Goal: Navigation & Orientation: Find specific page/section

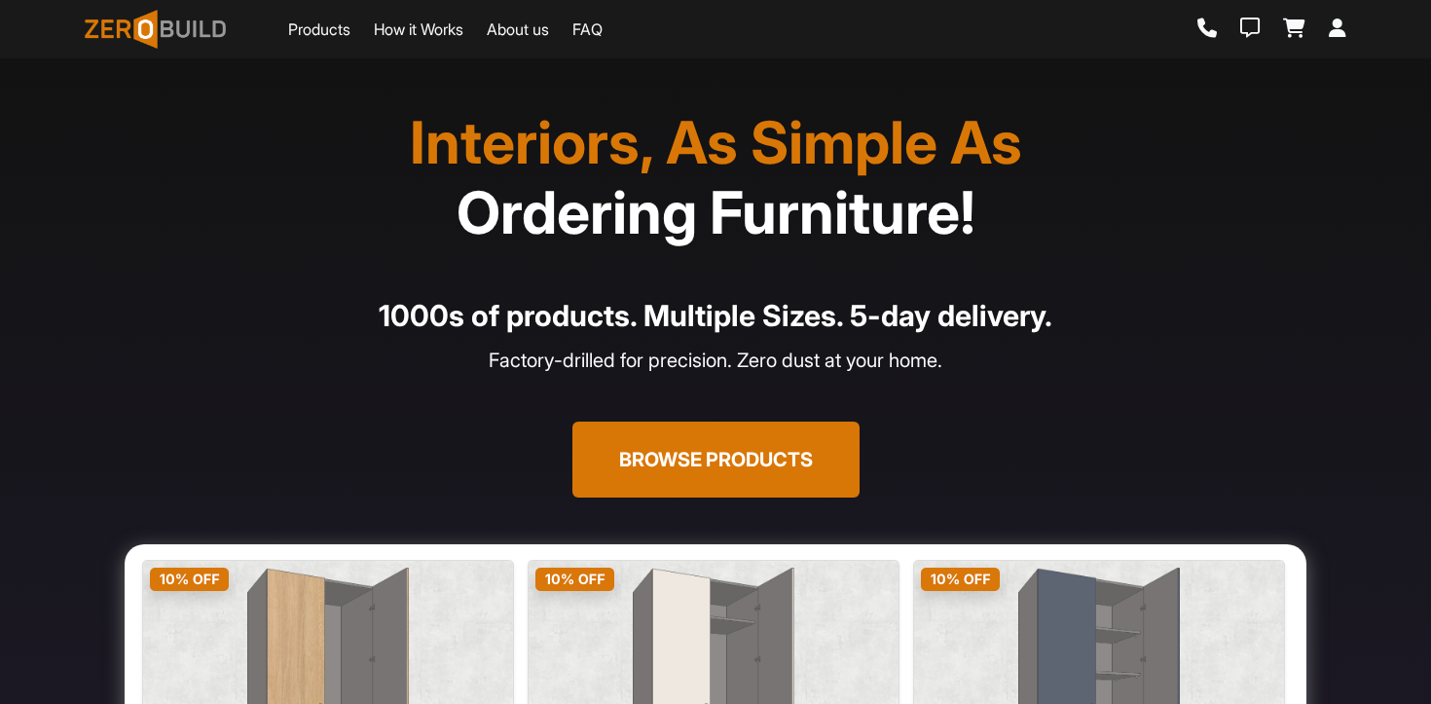
click at [324, 28] on link "Products" at bounding box center [319, 29] width 62 height 23
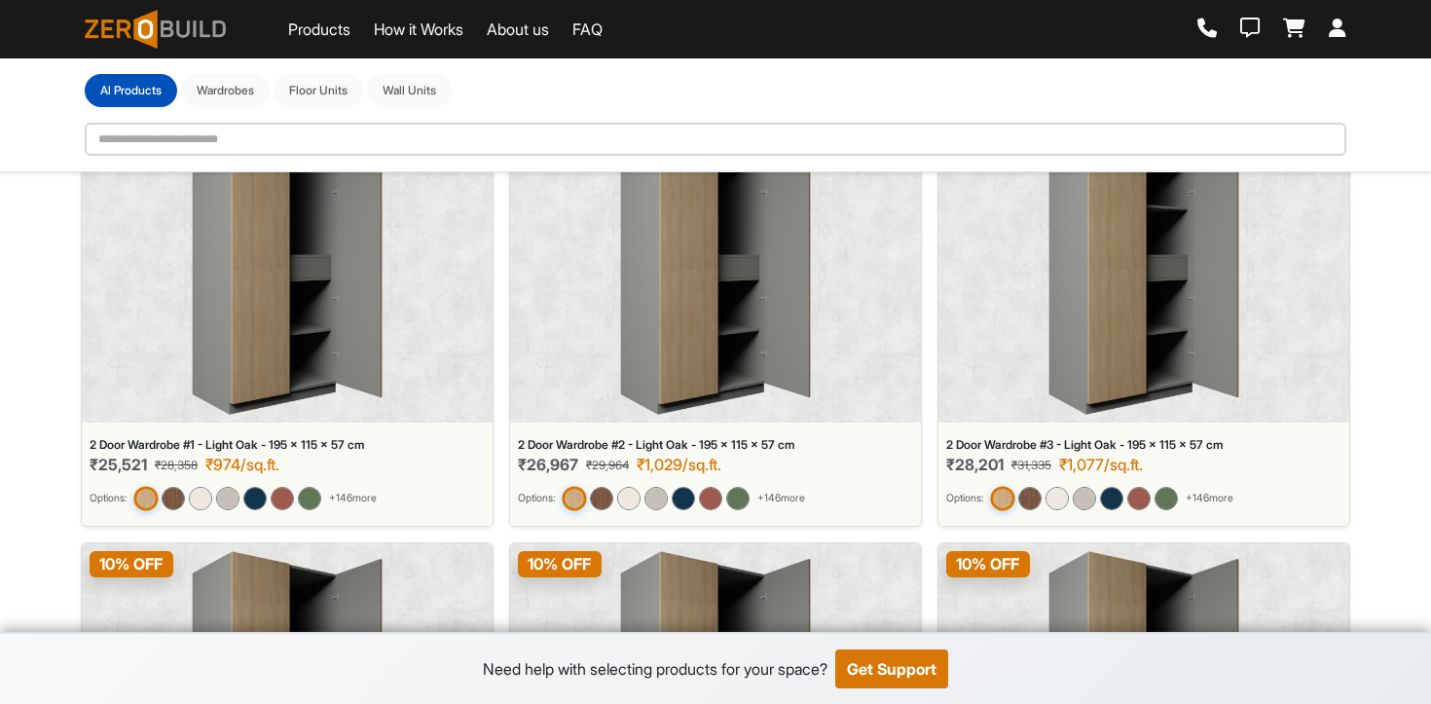
scroll to position [143, 0]
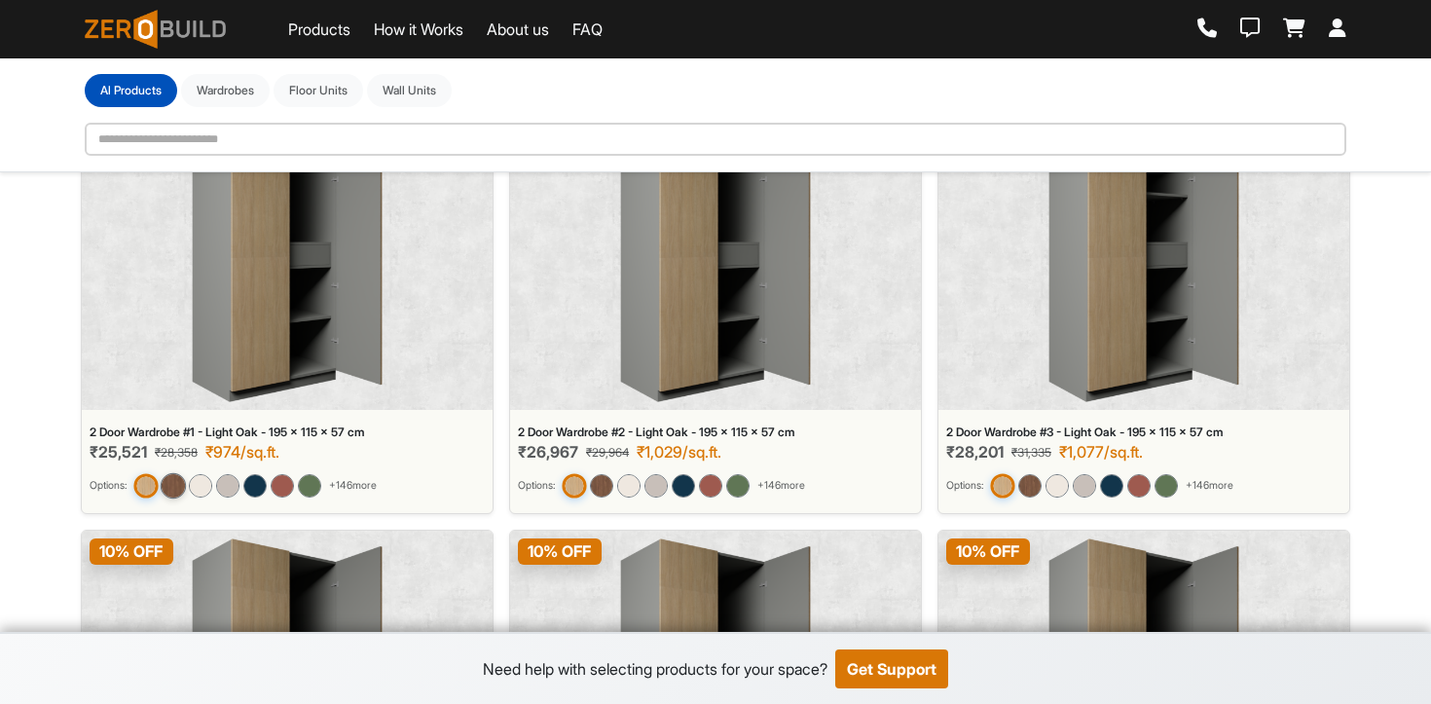
click at [180, 481] on img at bounding box center [173, 484] width 25 height 25
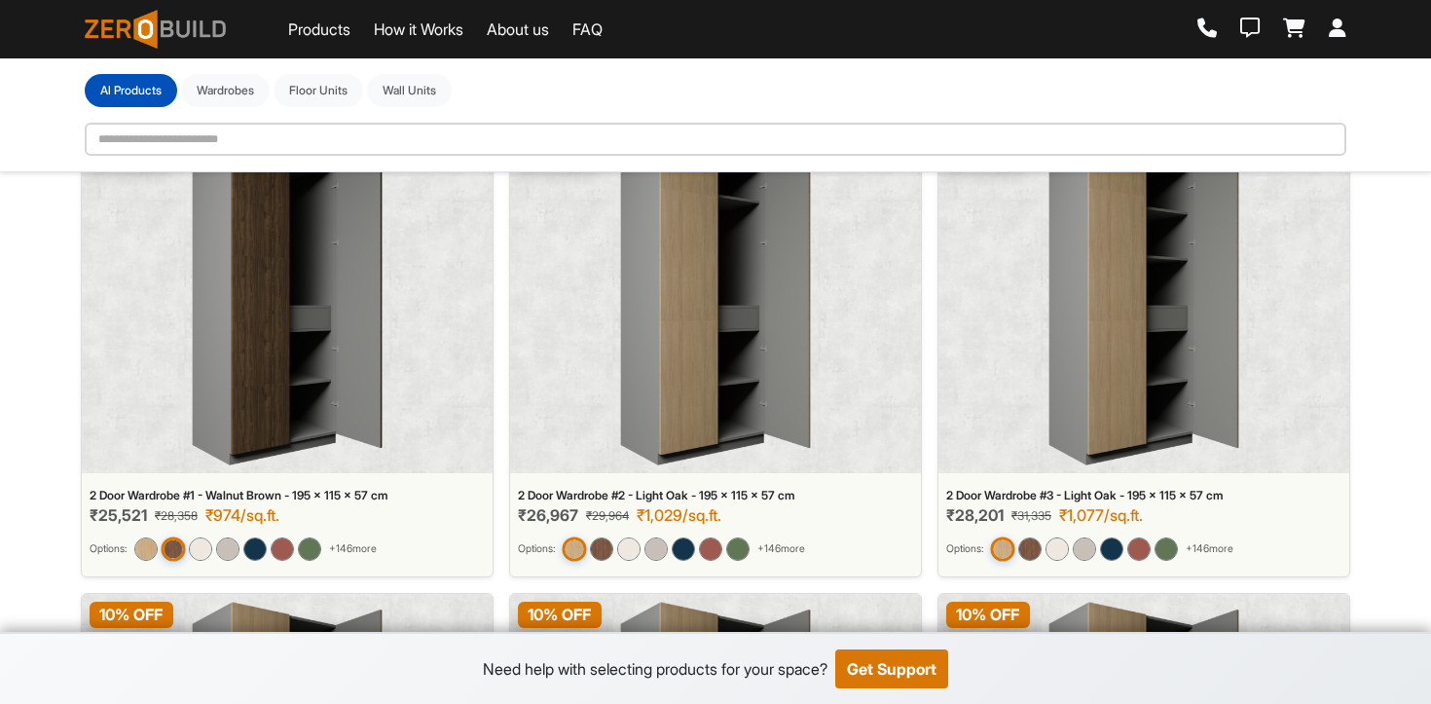
scroll to position [0, 0]
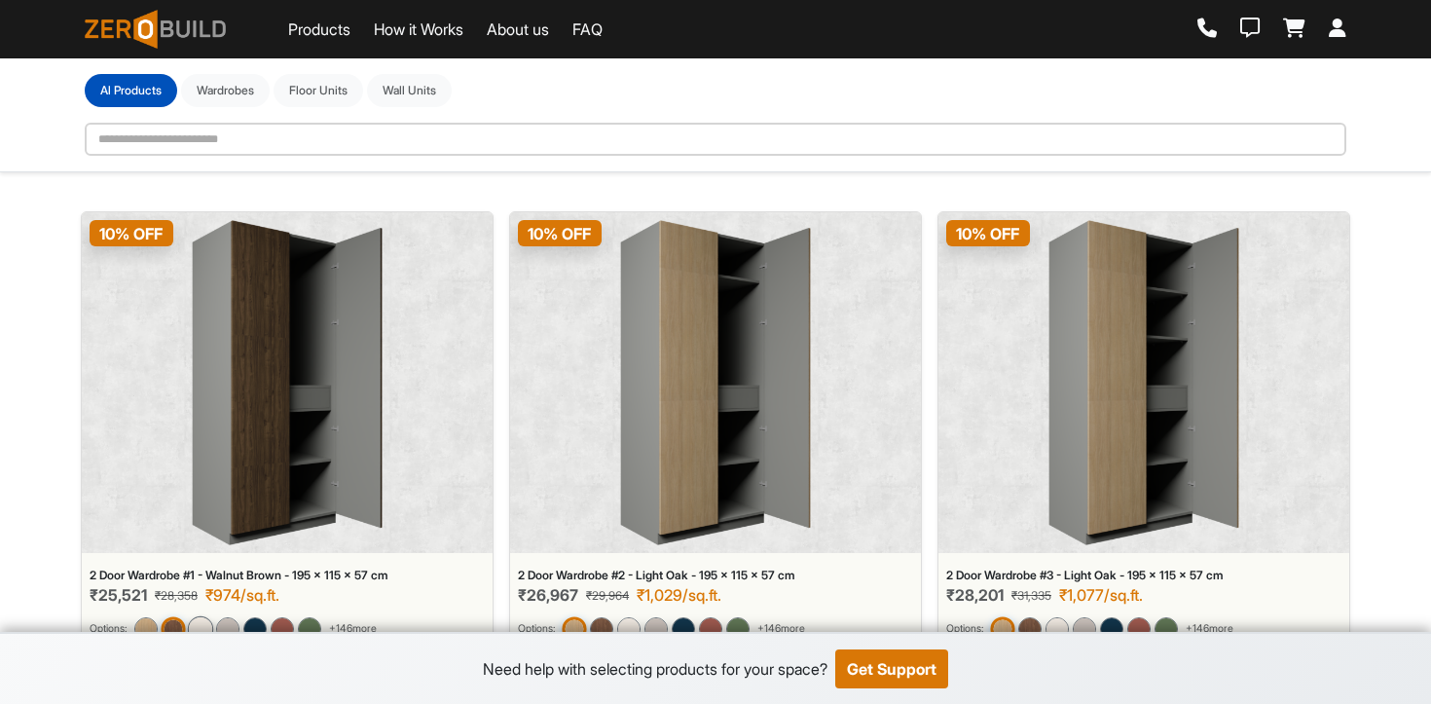
click at [207, 626] on img at bounding box center [200, 627] width 25 height 25
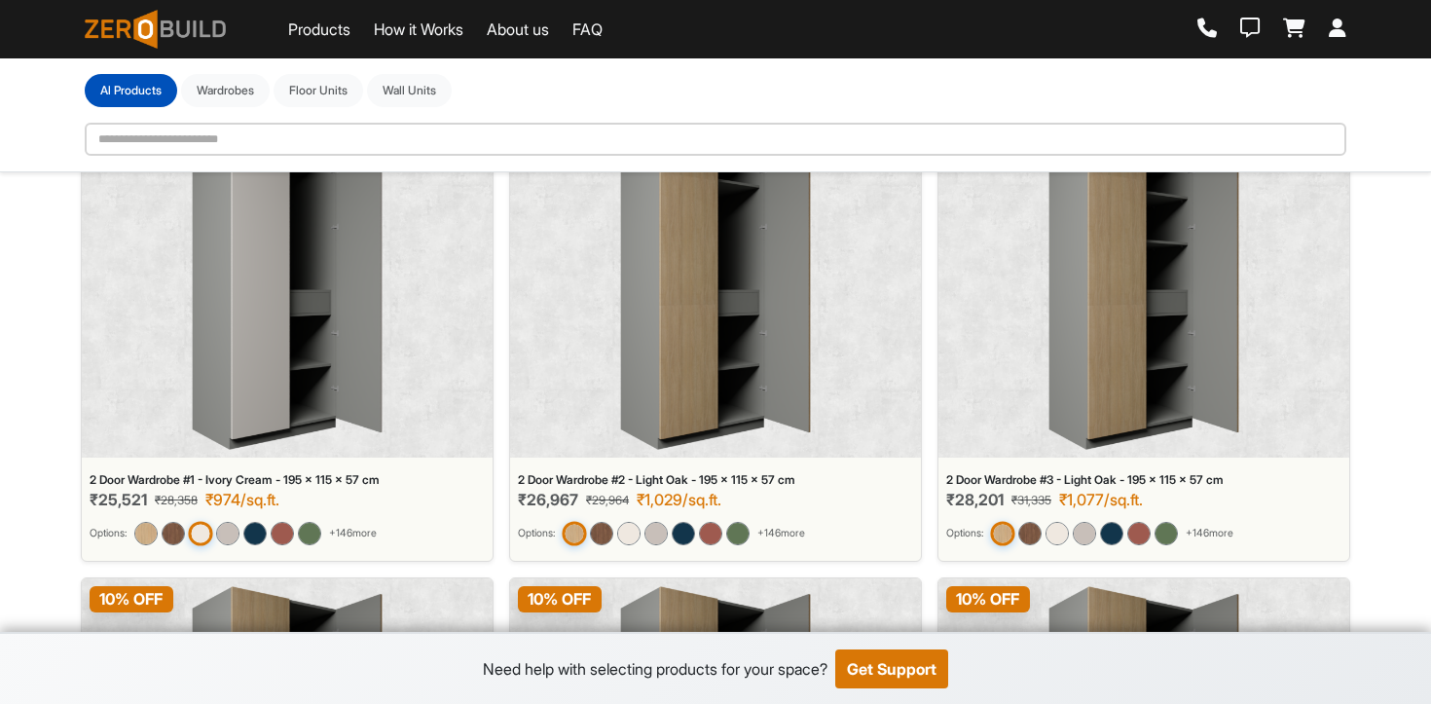
scroll to position [129, 0]
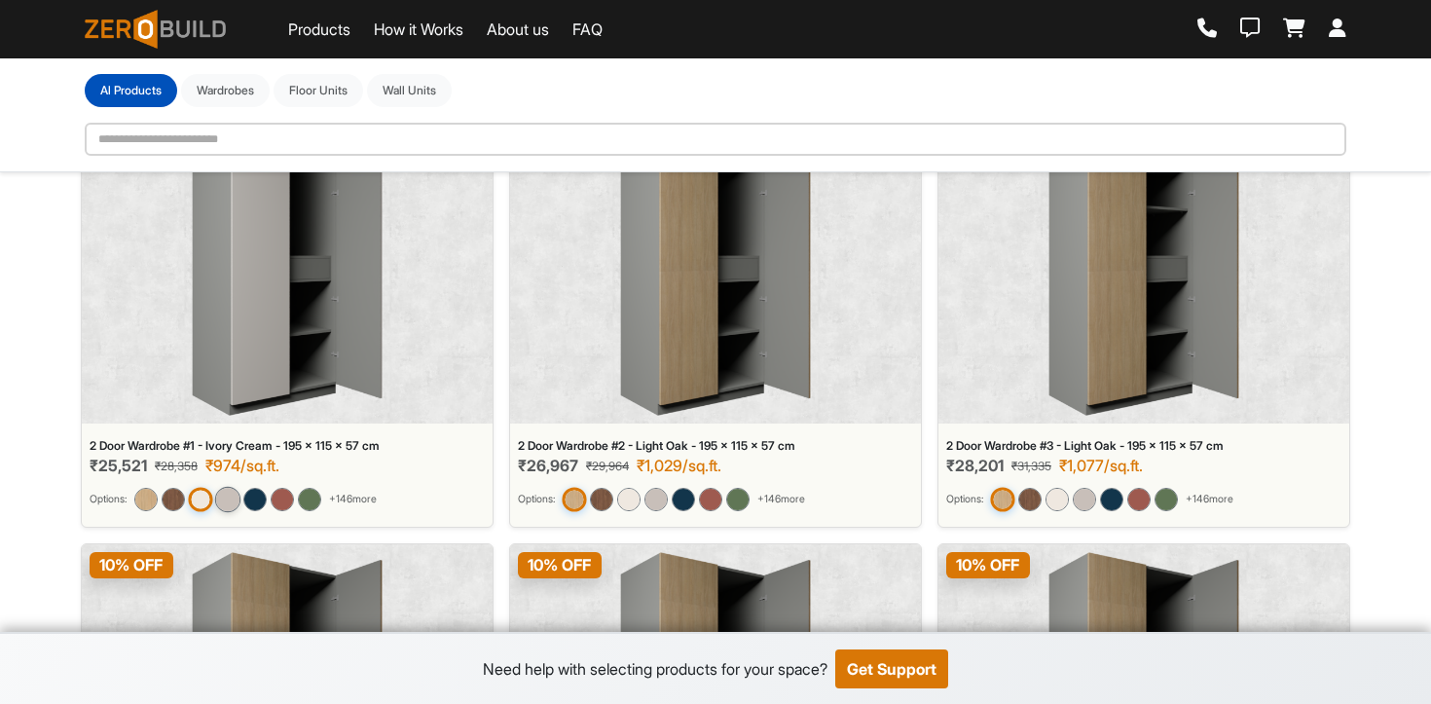
click at [233, 501] on img at bounding box center [227, 498] width 25 height 25
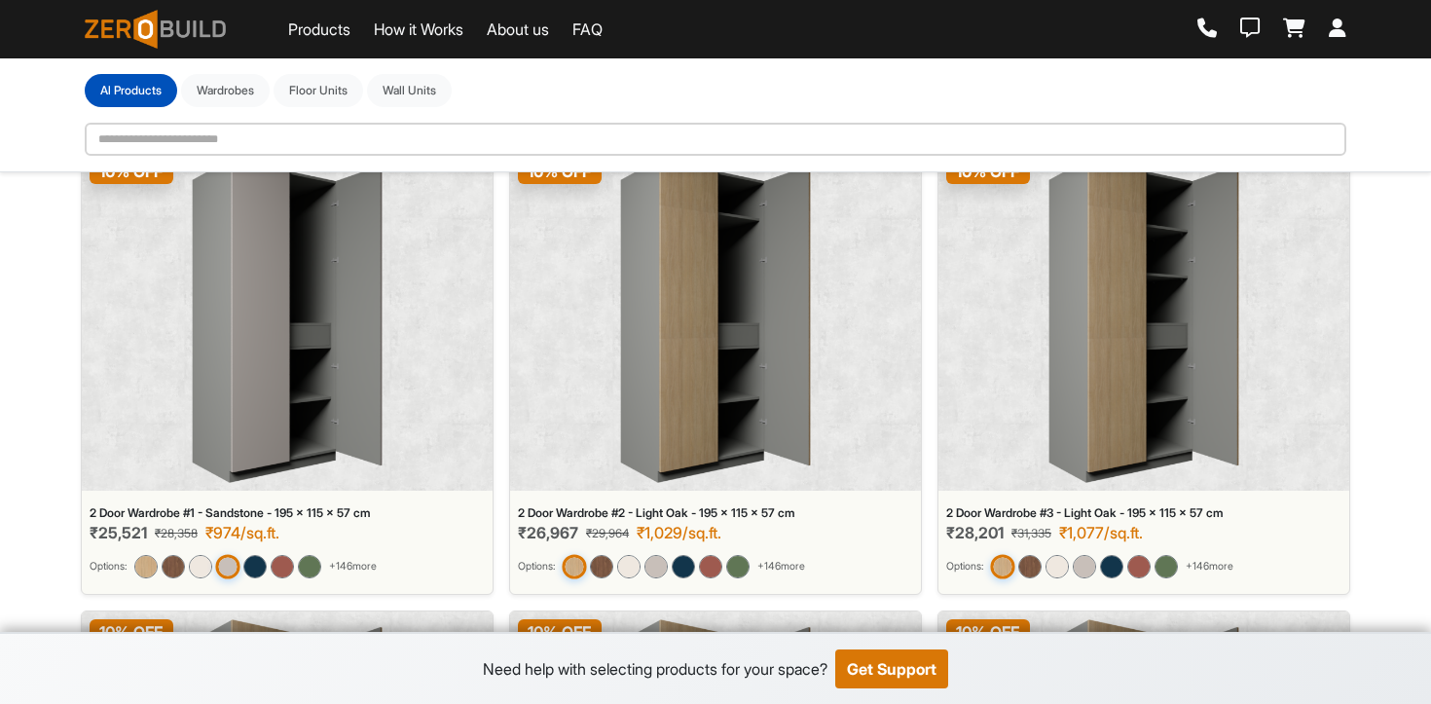
scroll to position [0, 0]
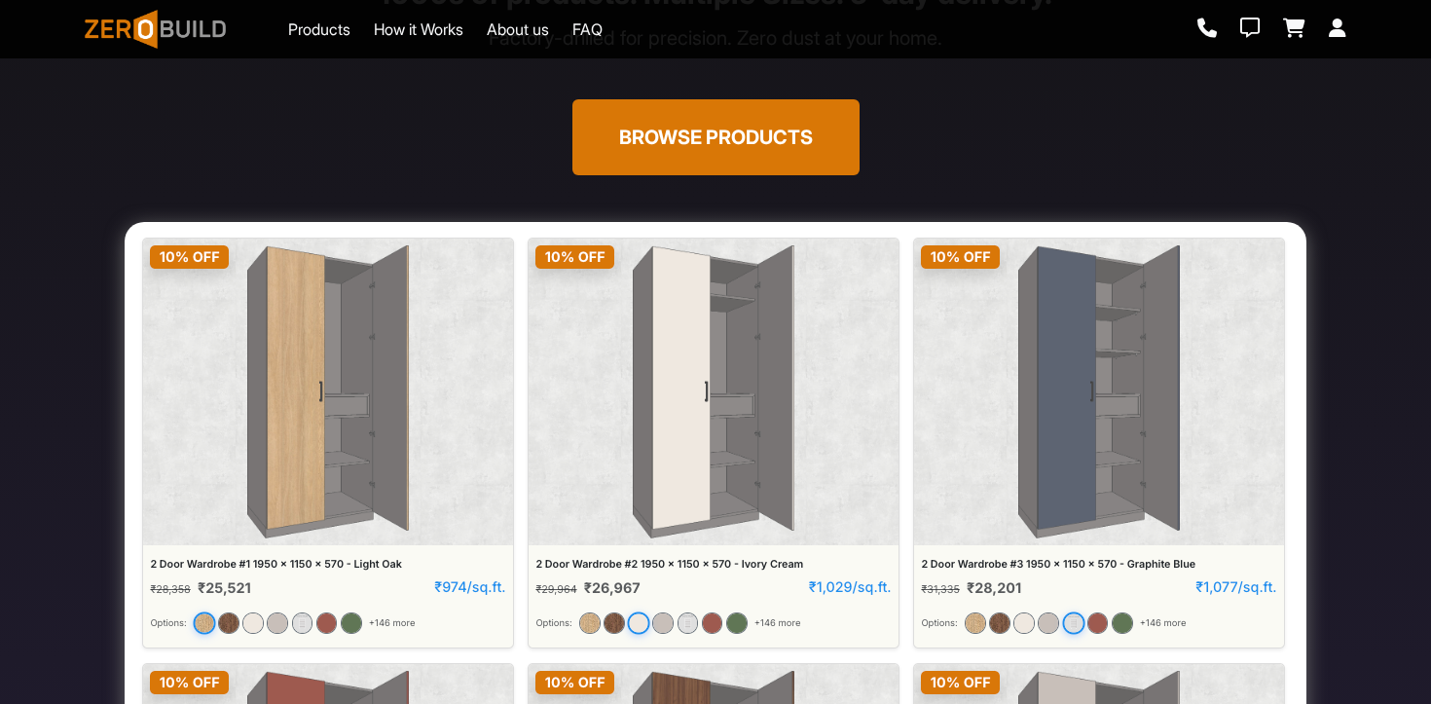
scroll to position [429, 0]
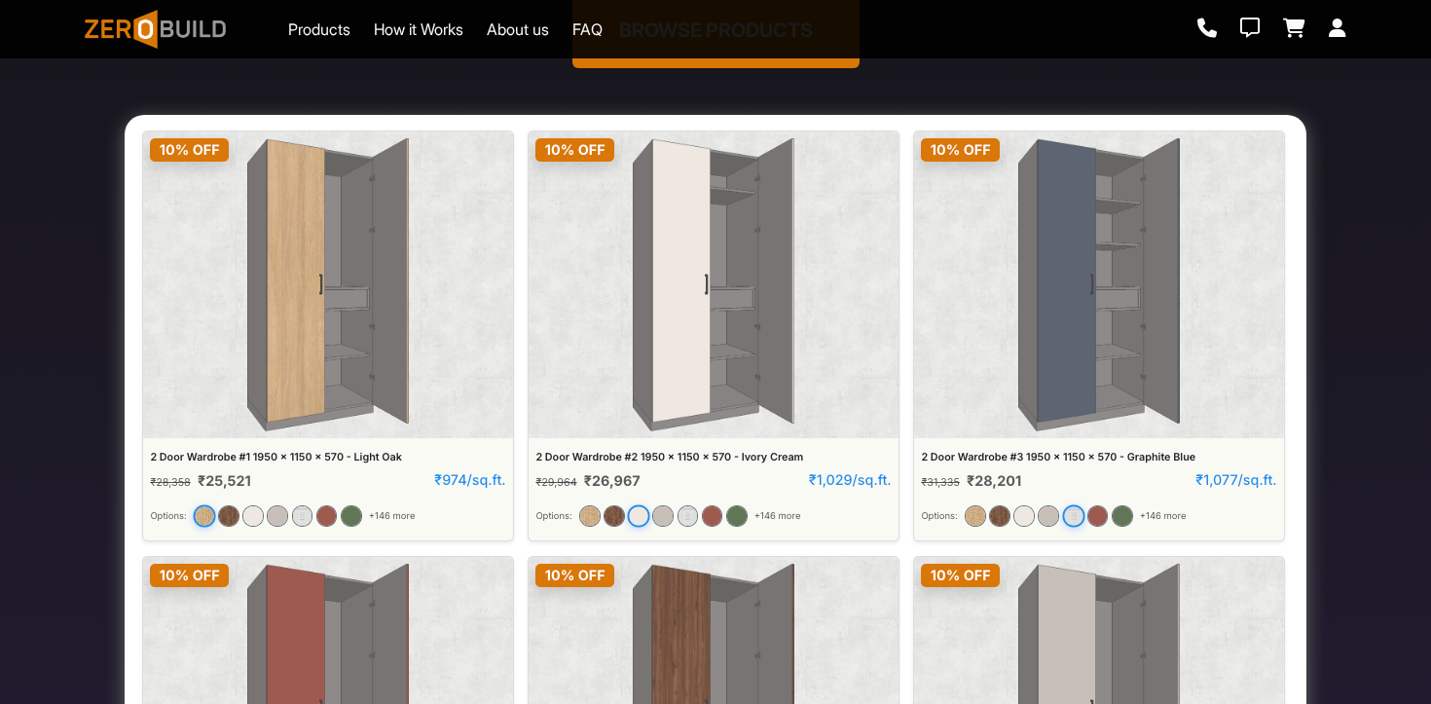
click at [303, 519] on img at bounding box center [716, 541] width 1182 height 853
click at [298, 513] on img at bounding box center [716, 541] width 1182 height 853
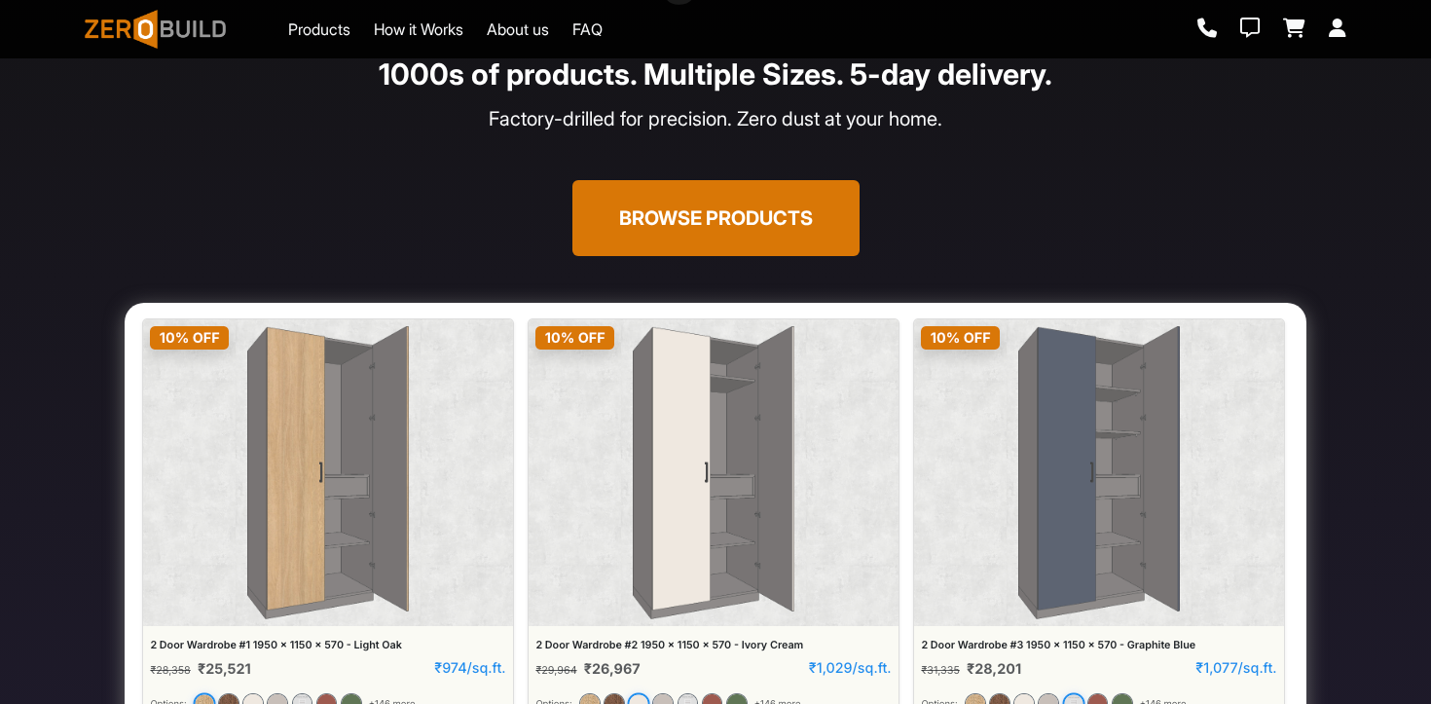
scroll to position [0, 0]
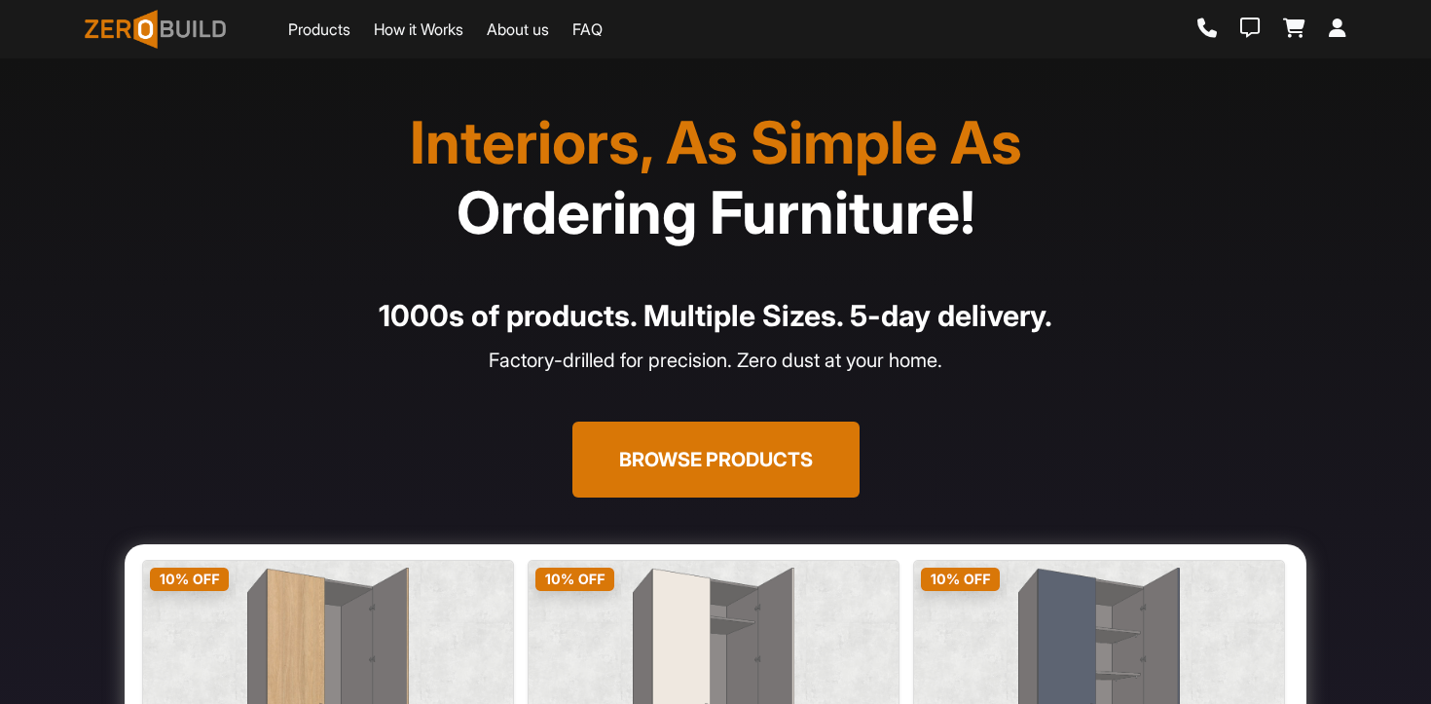
click at [326, 32] on link "Products" at bounding box center [319, 29] width 62 height 23
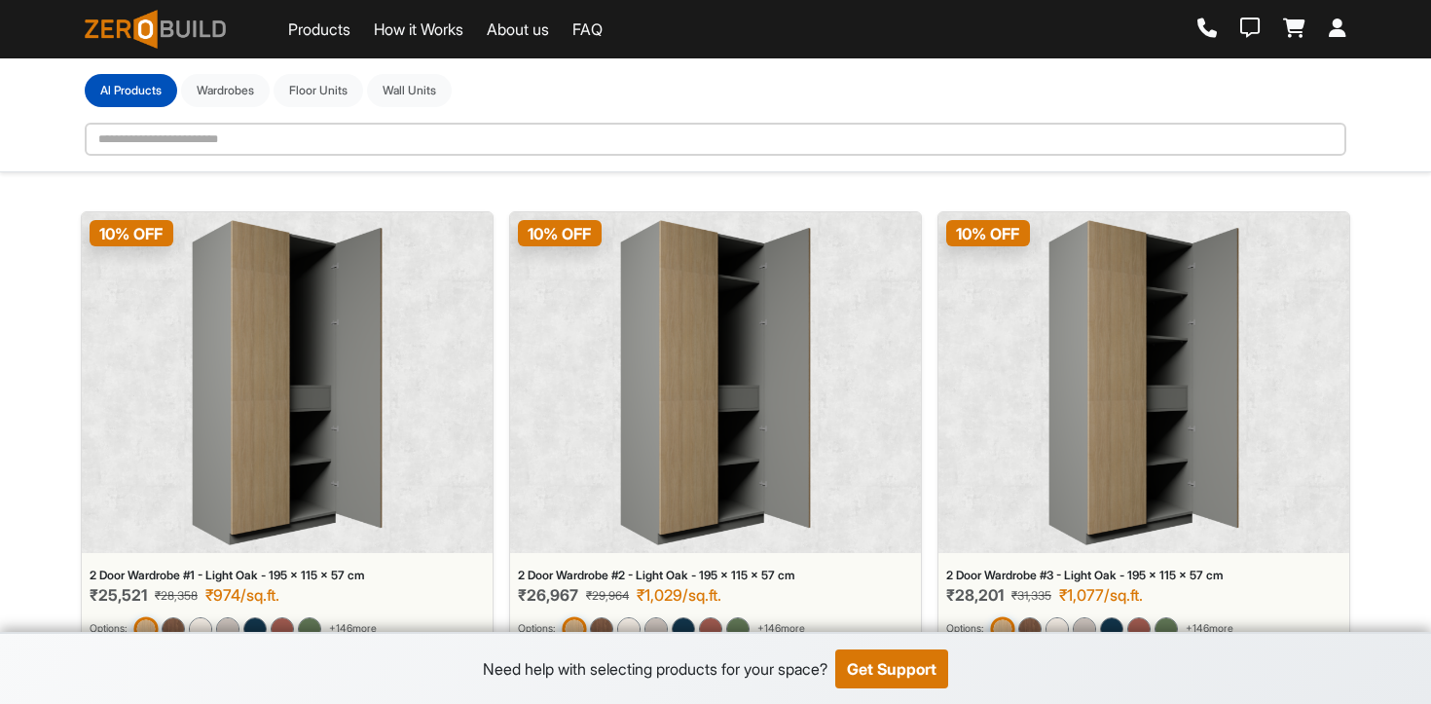
click at [533, 26] on link "About us" at bounding box center [518, 29] width 62 height 23
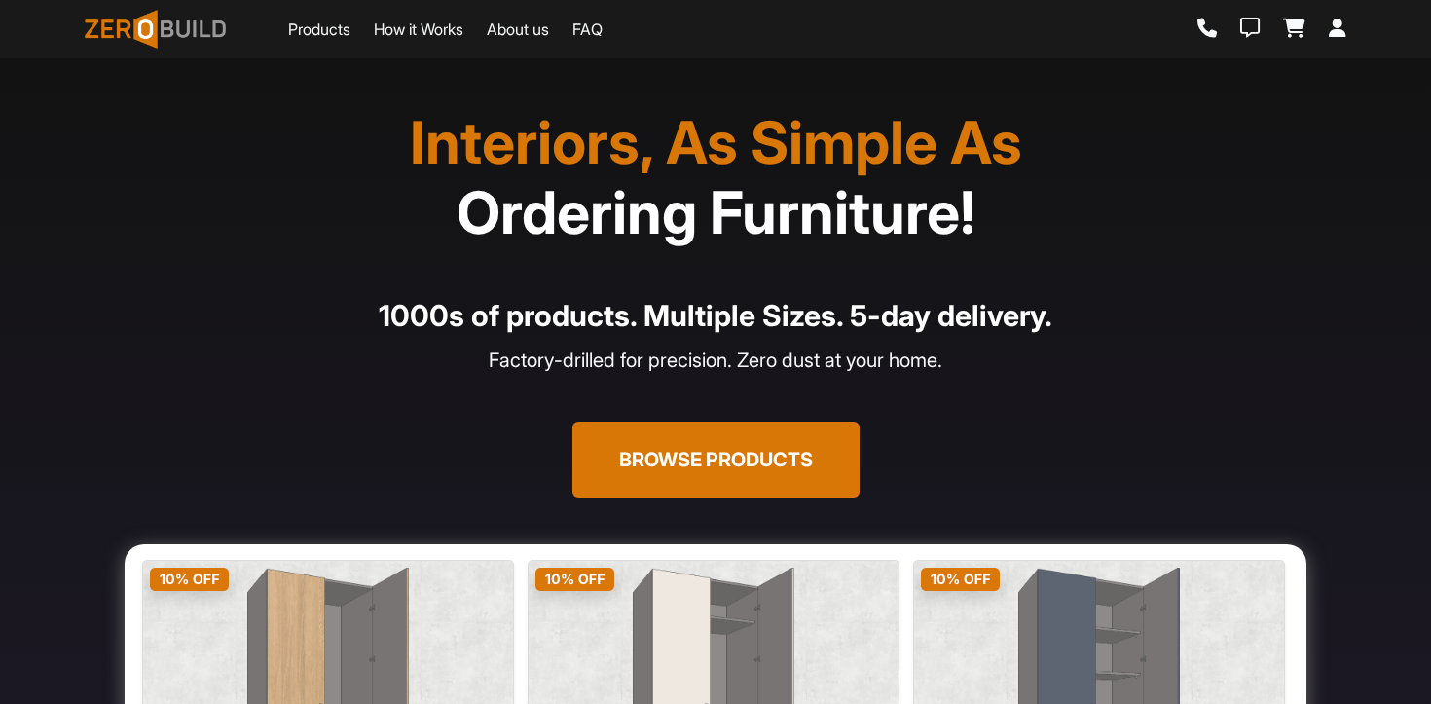
click at [766, 474] on button "Browse Products" at bounding box center [715, 459] width 287 height 76
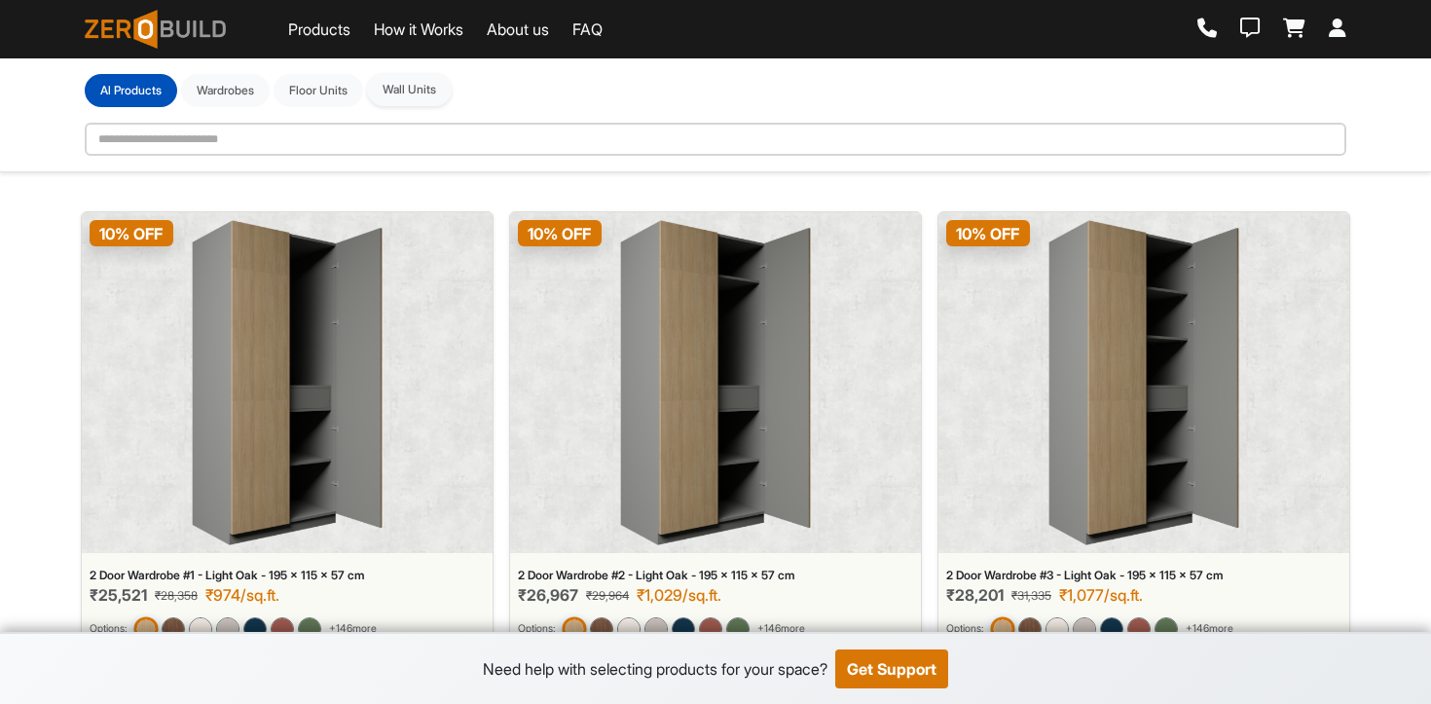
click at [419, 94] on button "Wall Units" at bounding box center [409, 89] width 85 height 33
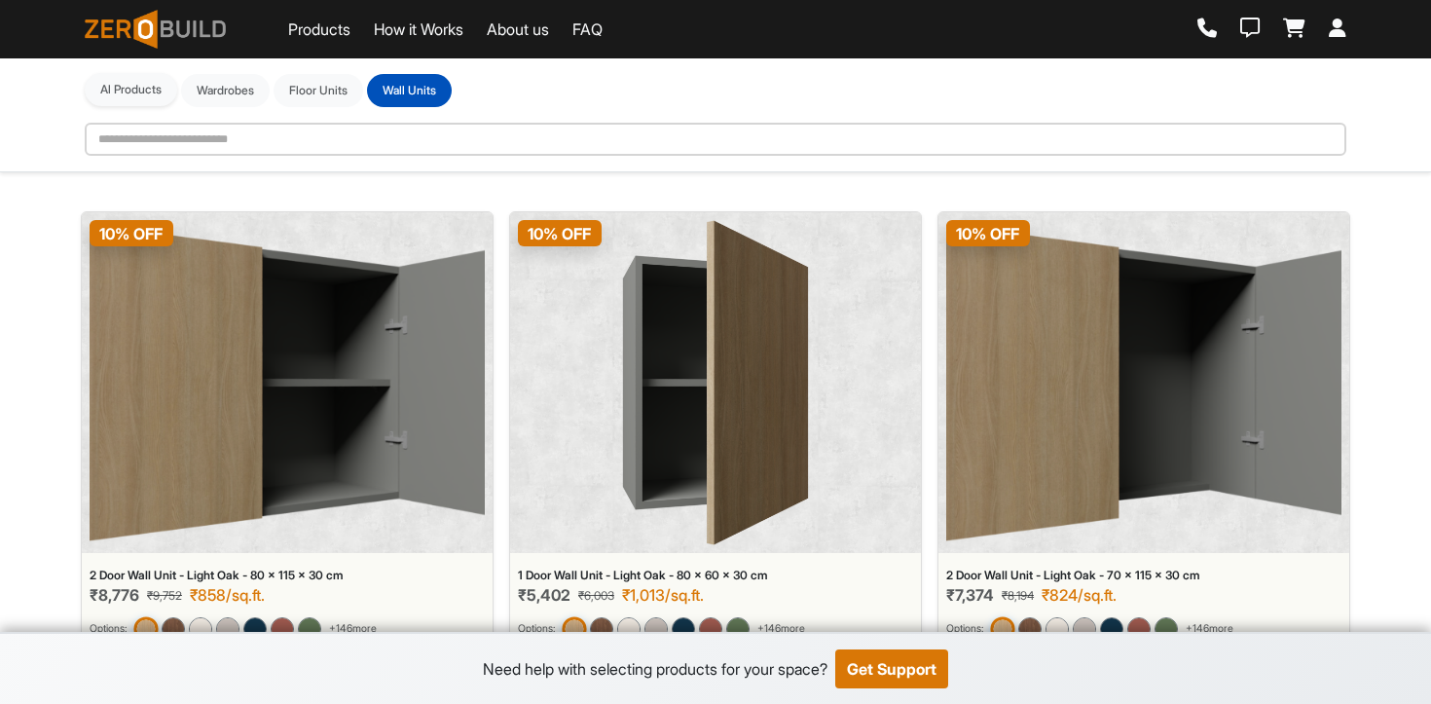
click at [143, 90] on button "Al Products" at bounding box center [131, 89] width 92 height 33
